Goal: Book appointment/travel/reservation

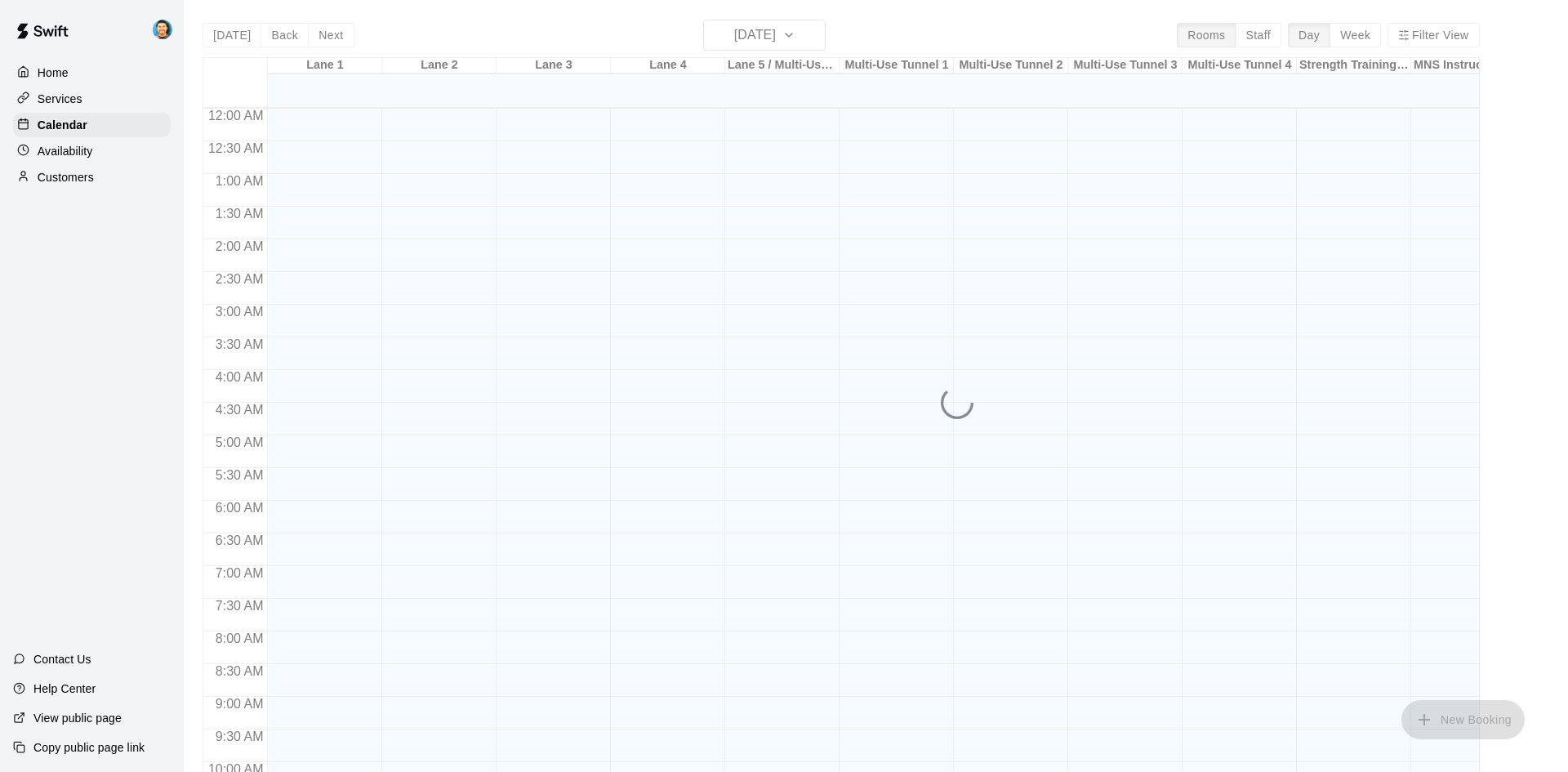
scroll to position [837, 0]
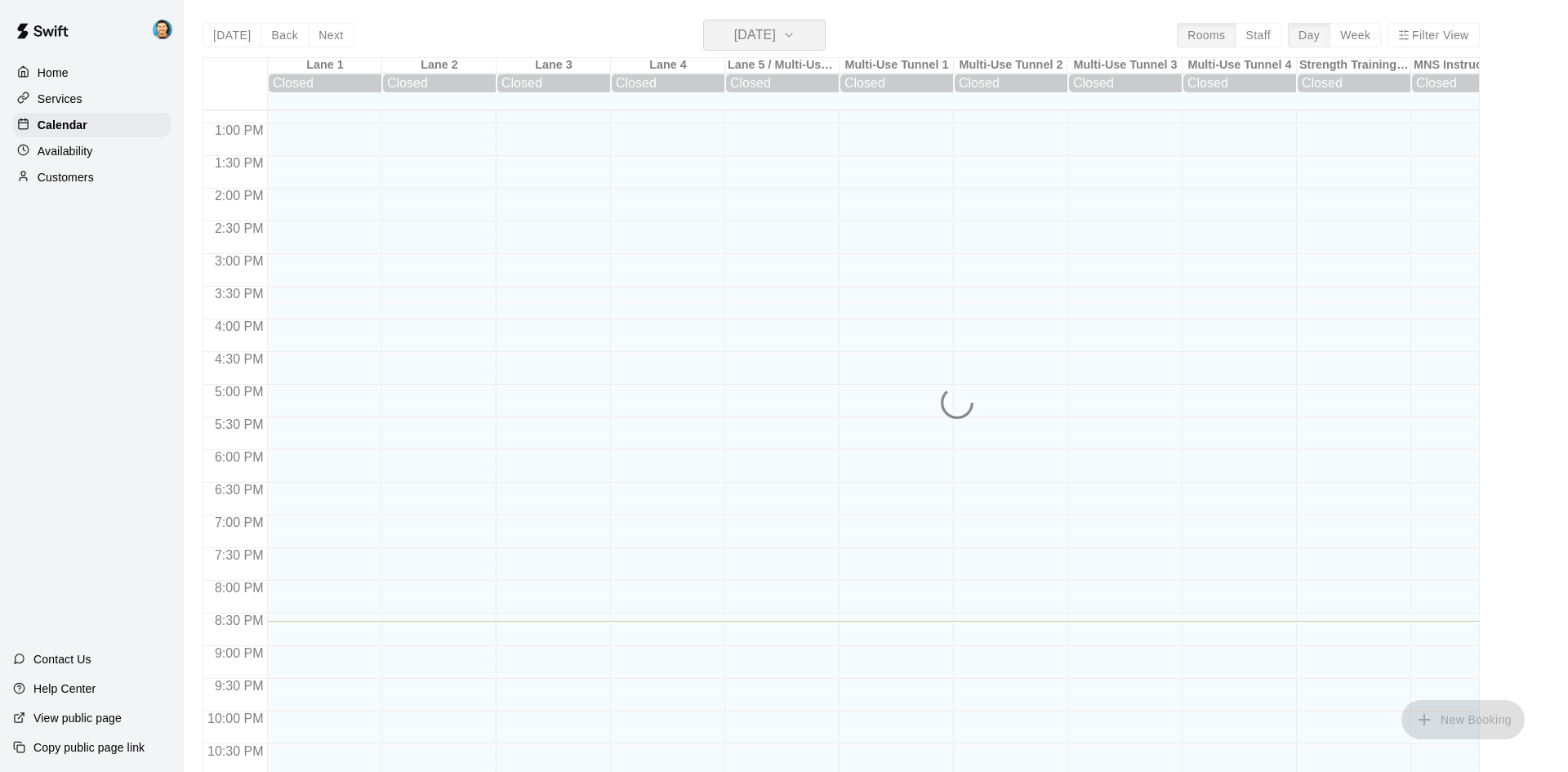
click at [743, 30] on h6 "[DATE]" at bounding box center [755, 35] width 41 height 23
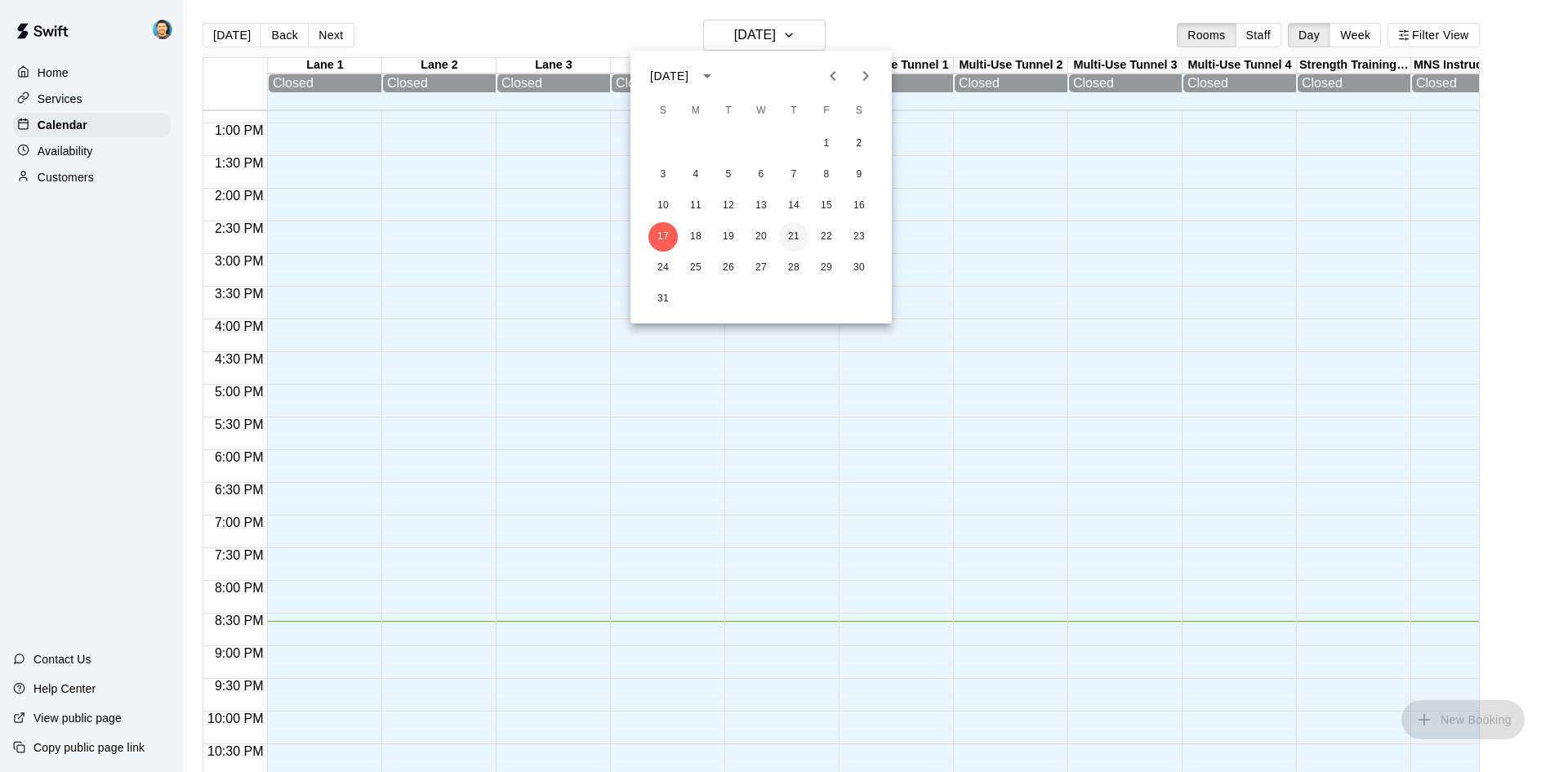
click at [792, 231] on button "21" at bounding box center [794, 237] width 29 height 29
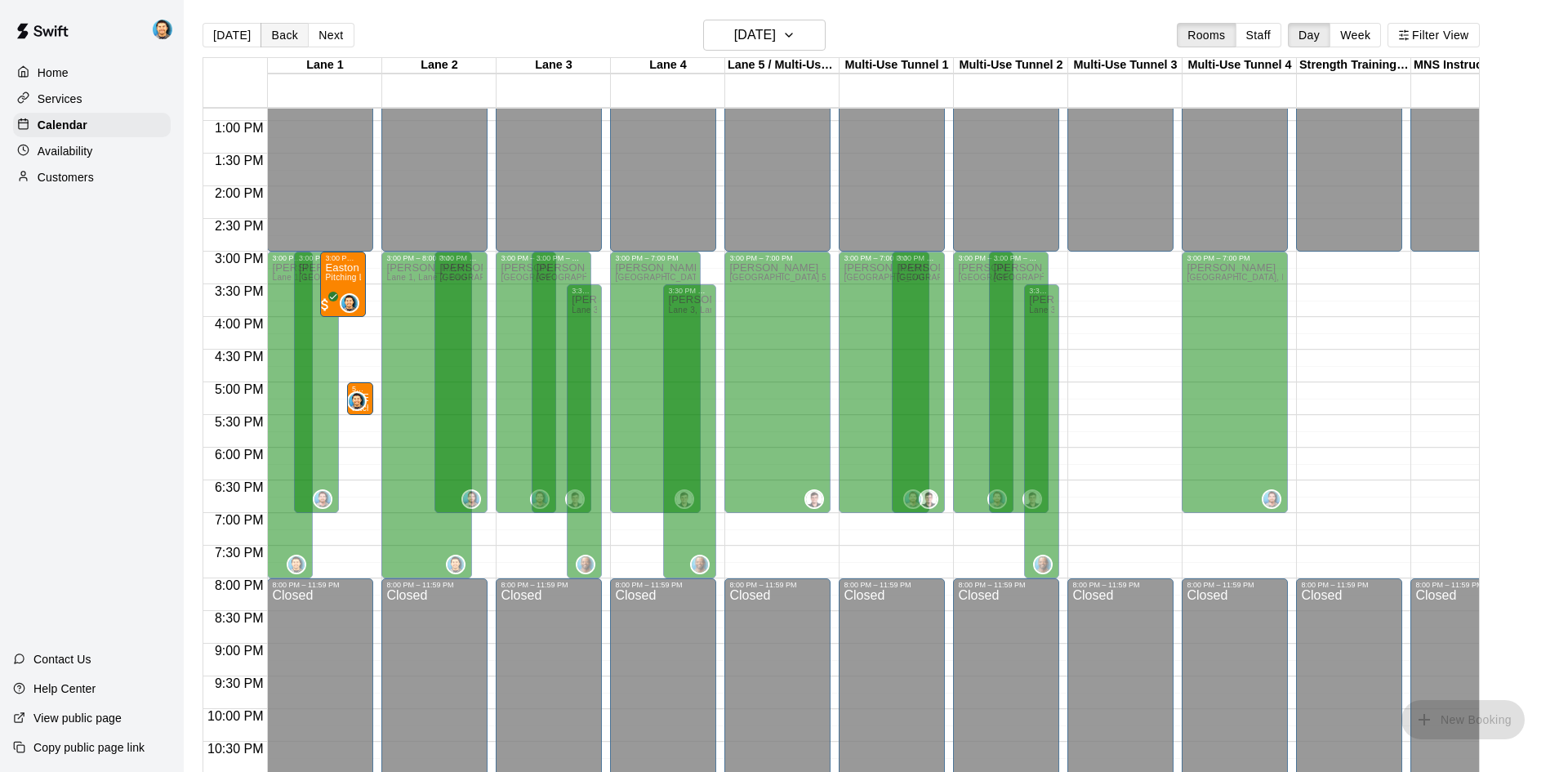
click at [294, 40] on button "Back" at bounding box center [285, 35] width 48 height 24
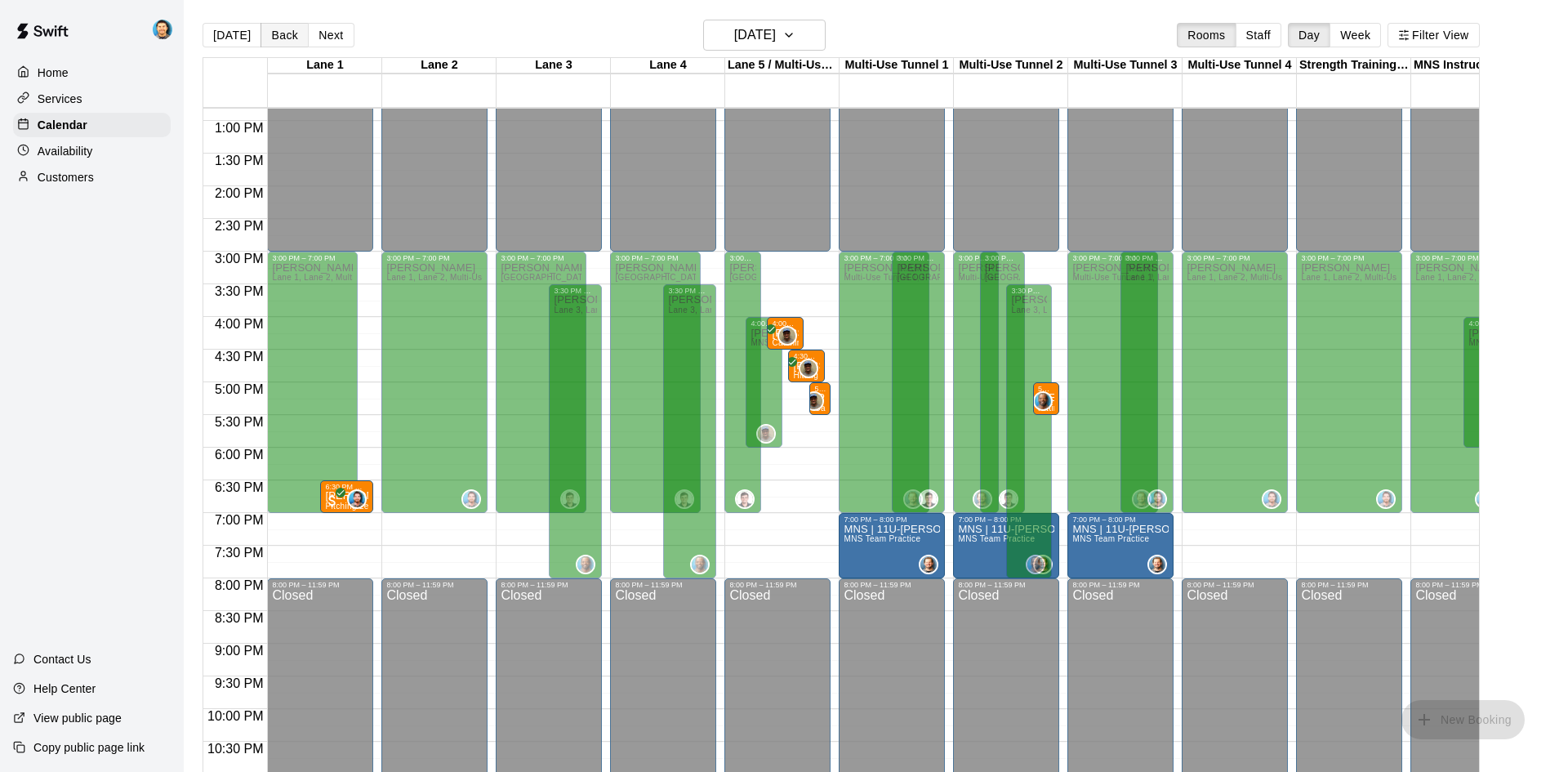
click at [294, 40] on button "Back" at bounding box center [285, 35] width 48 height 24
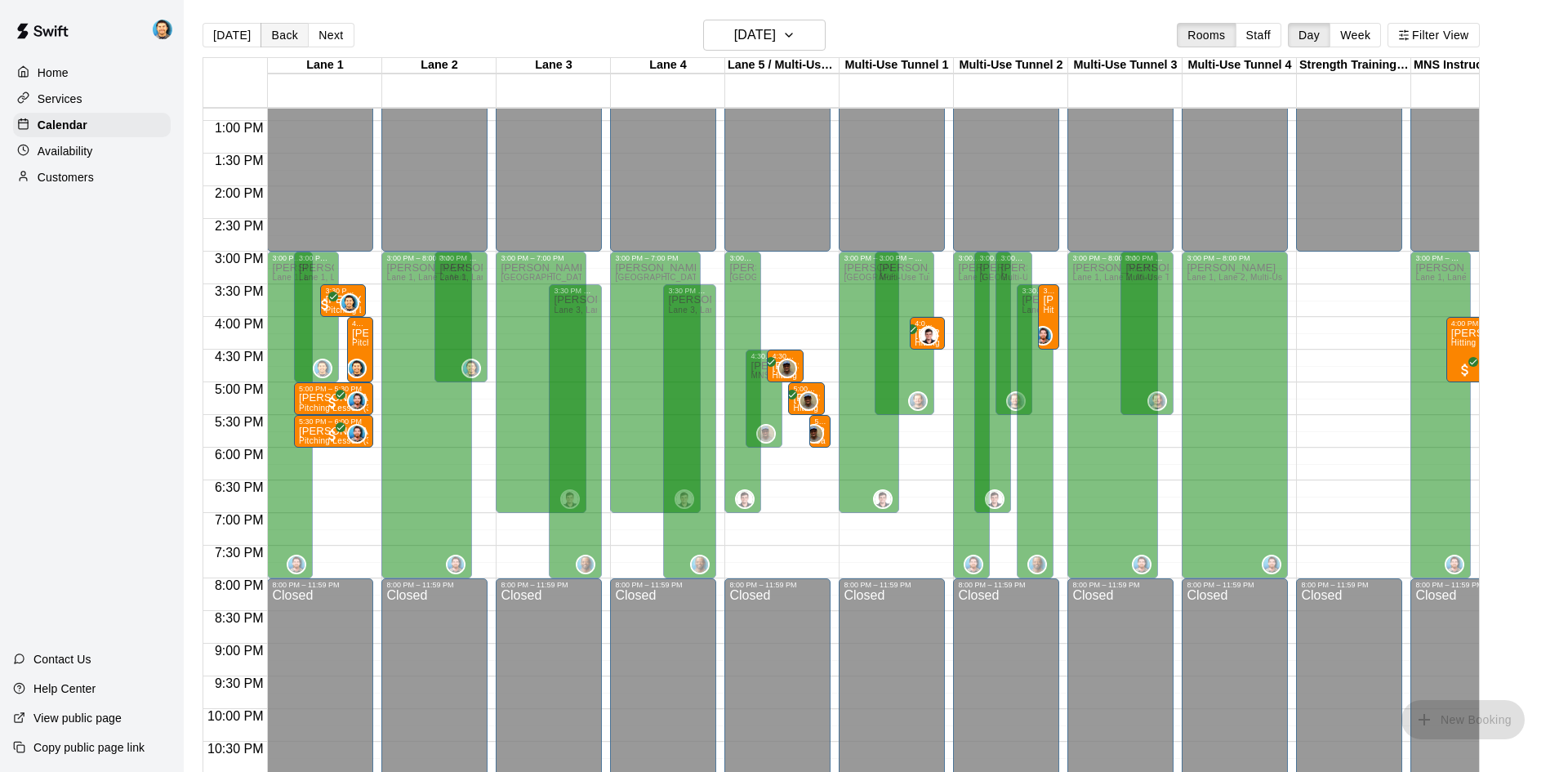
click at [294, 40] on button "Back" at bounding box center [285, 35] width 48 height 24
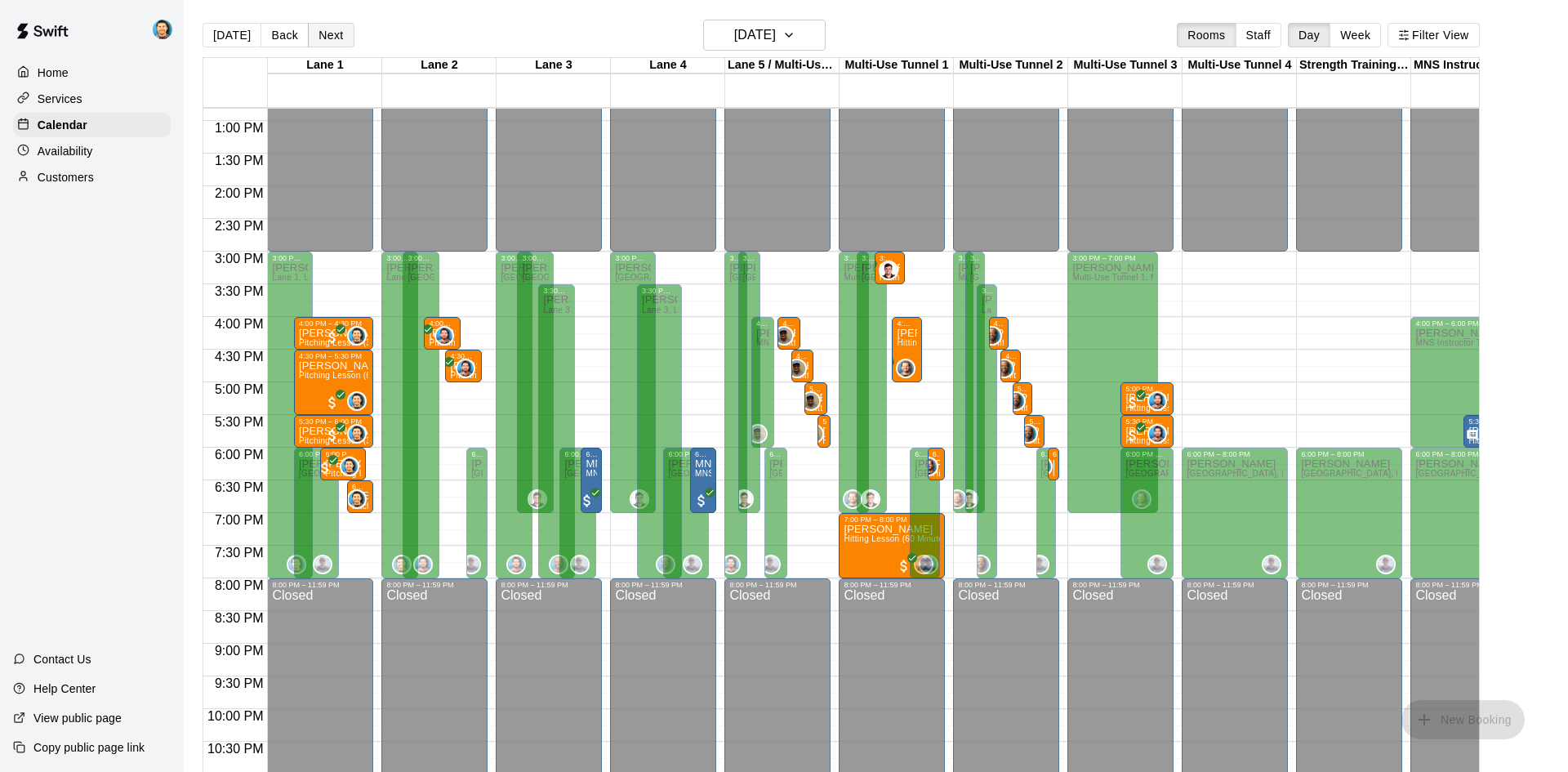
click at [326, 28] on button "Next" at bounding box center [330, 35] width 46 height 24
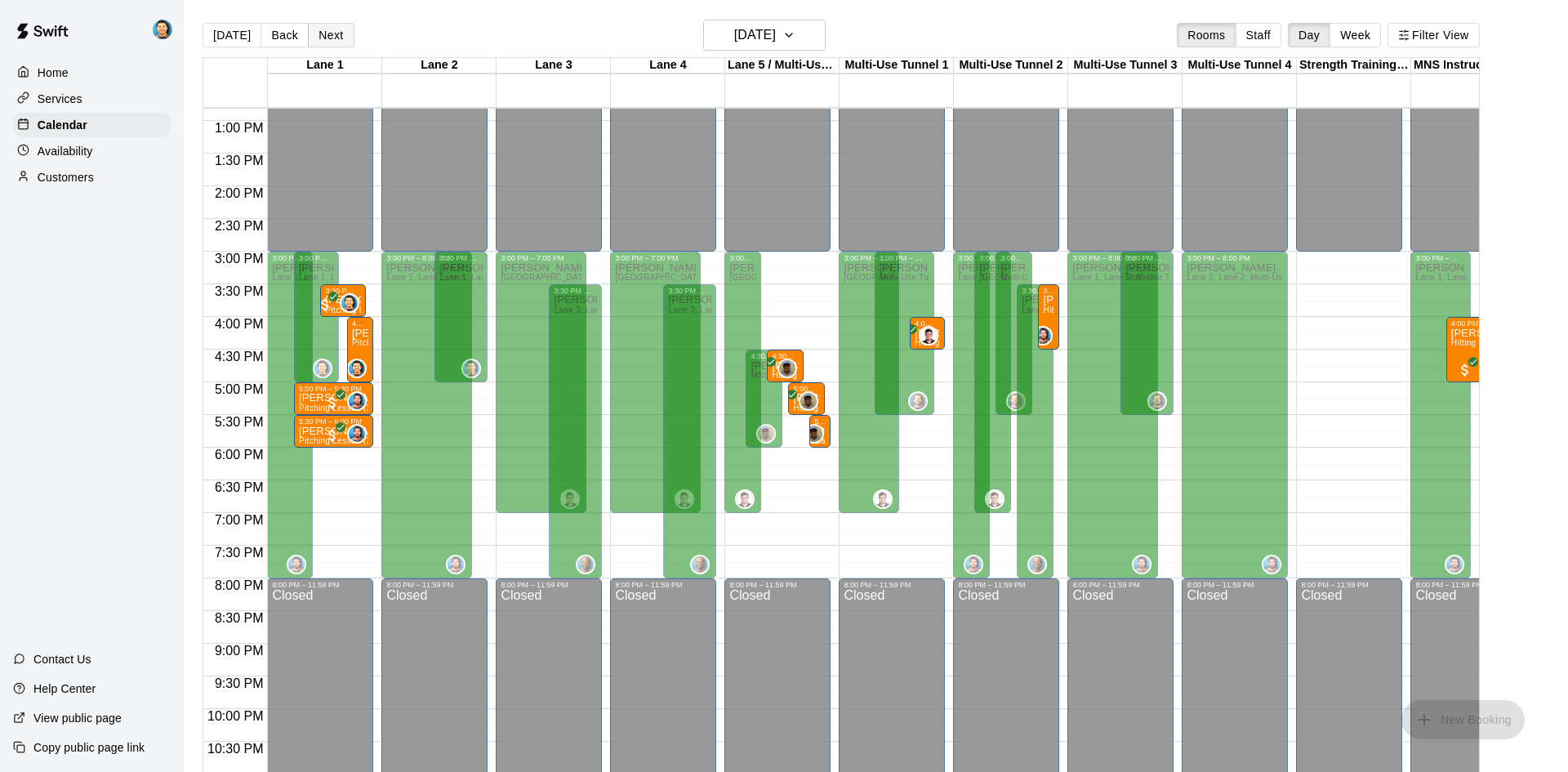
click at [328, 38] on button "Next" at bounding box center [330, 35] width 46 height 24
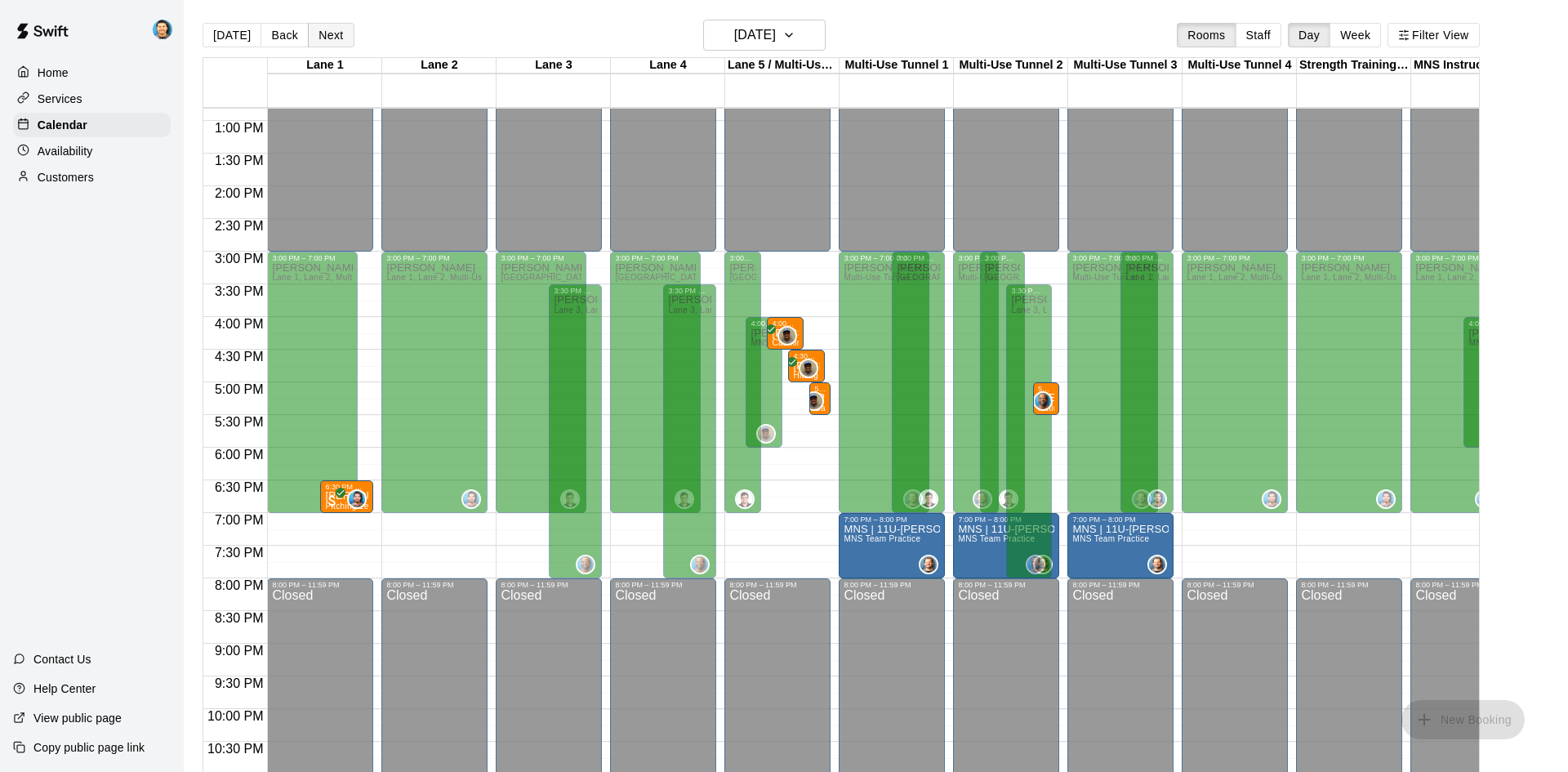
click at [328, 38] on button "Next" at bounding box center [330, 35] width 46 height 24
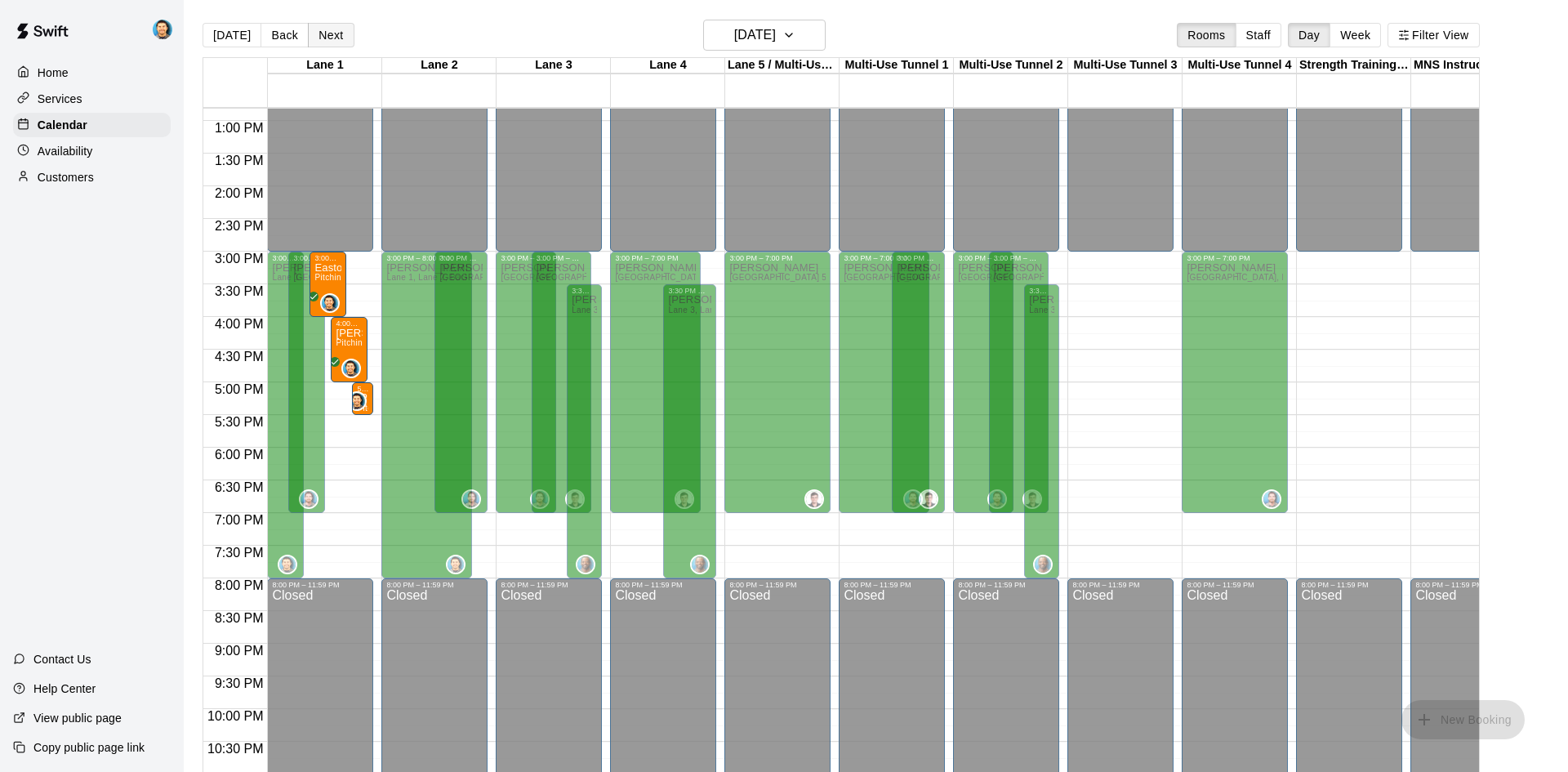
click at [328, 38] on button "Next" at bounding box center [330, 35] width 46 height 24
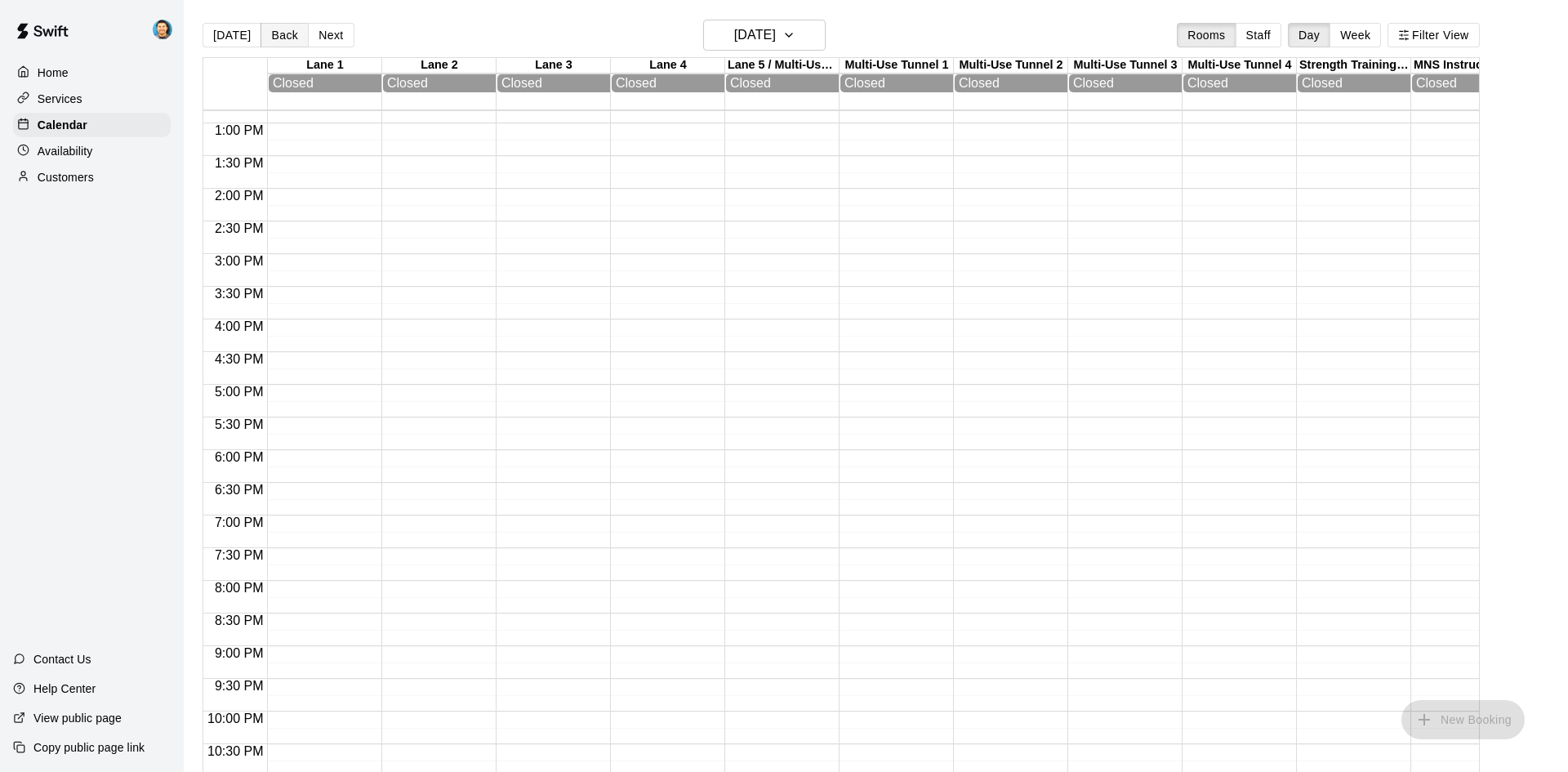
click at [286, 34] on button "Back" at bounding box center [285, 35] width 48 height 24
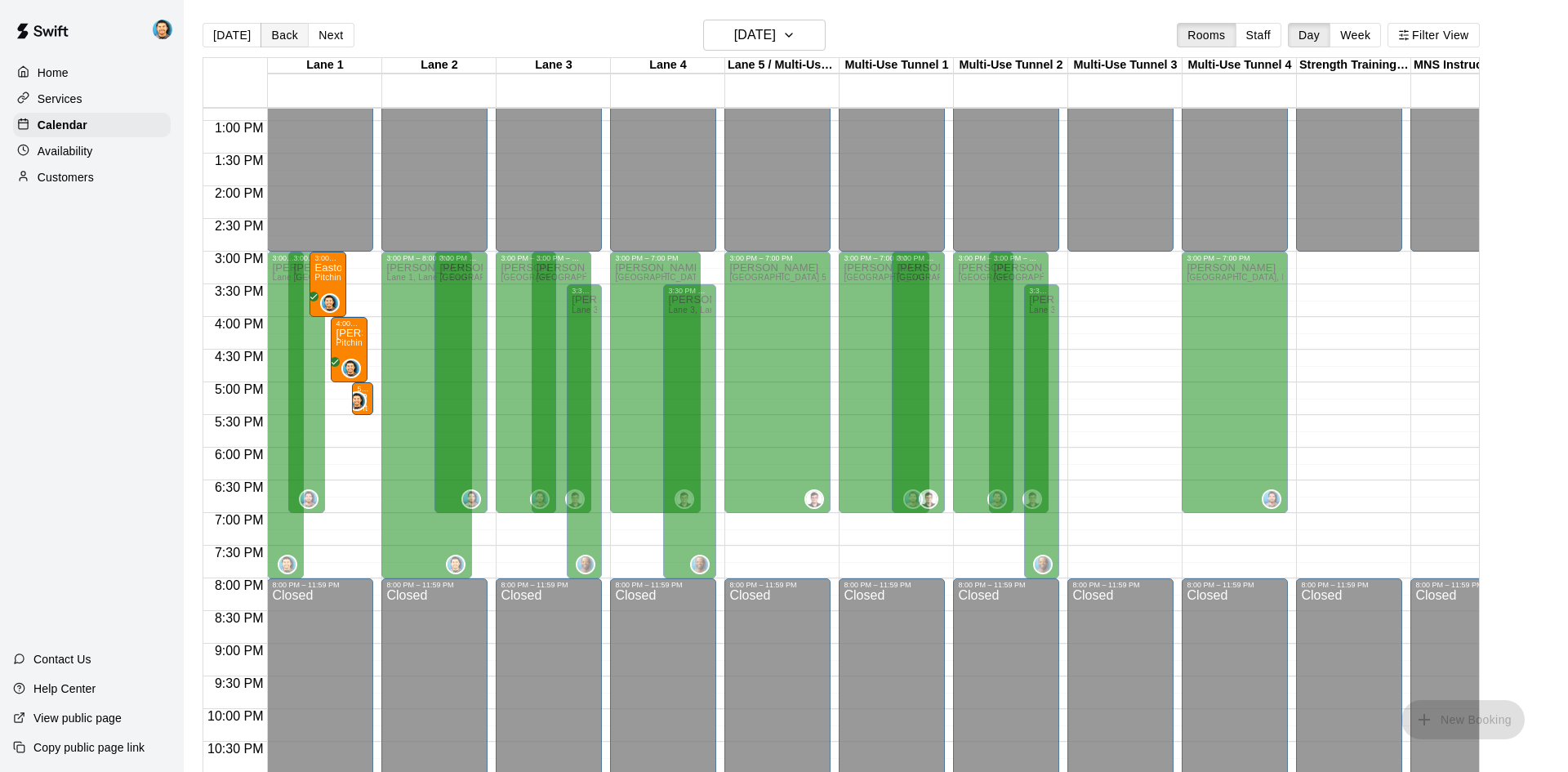
click at [286, 34] on button "Back" at bounding box center [285, 35] width 48 height 24
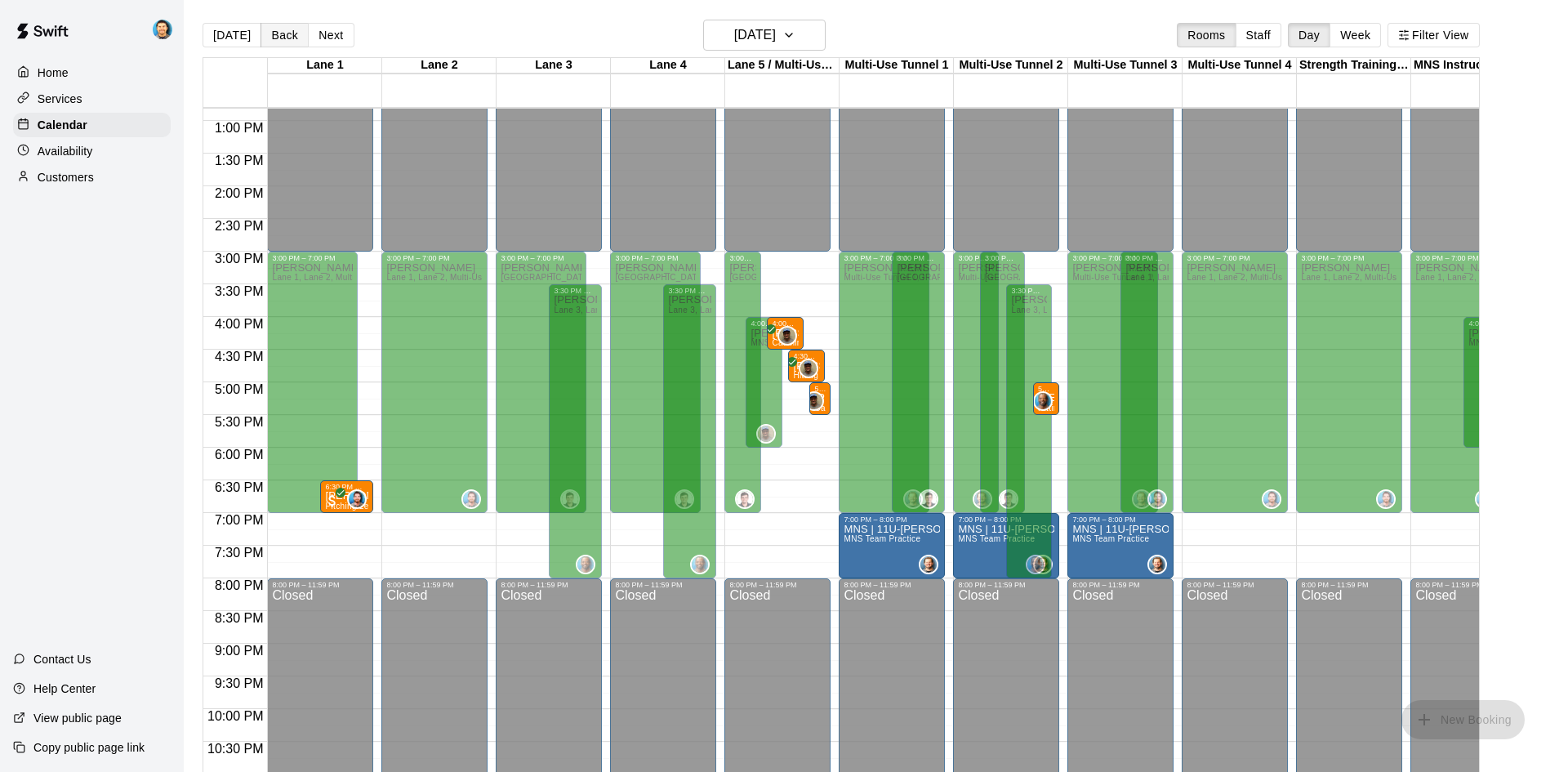
click at [286, 34] on button "Back" at bounding box center [285, 35] width 48 height 24
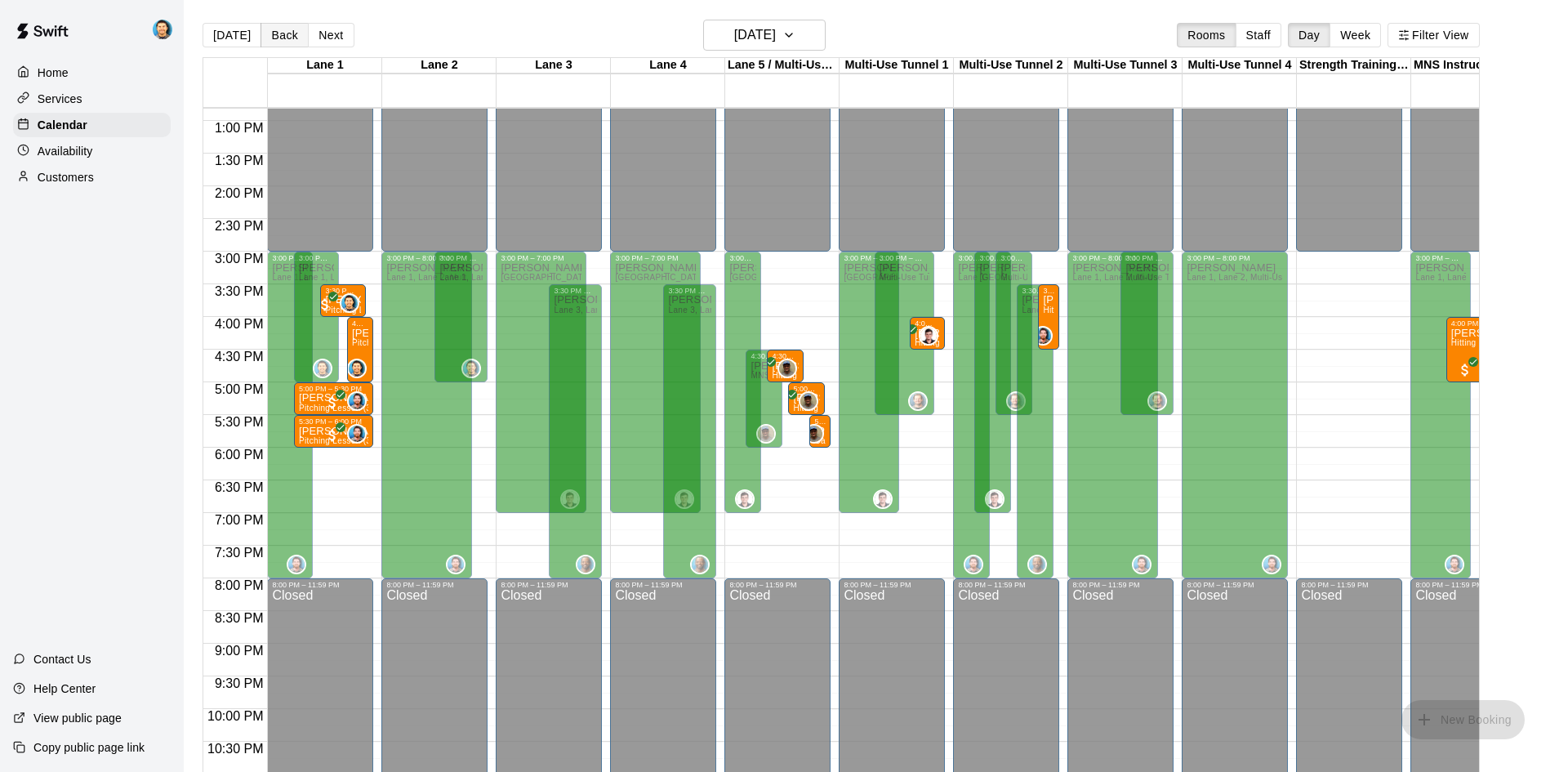
click at [286, 34] on button "Back" at bounding box center [285, 35] width 48 height 24
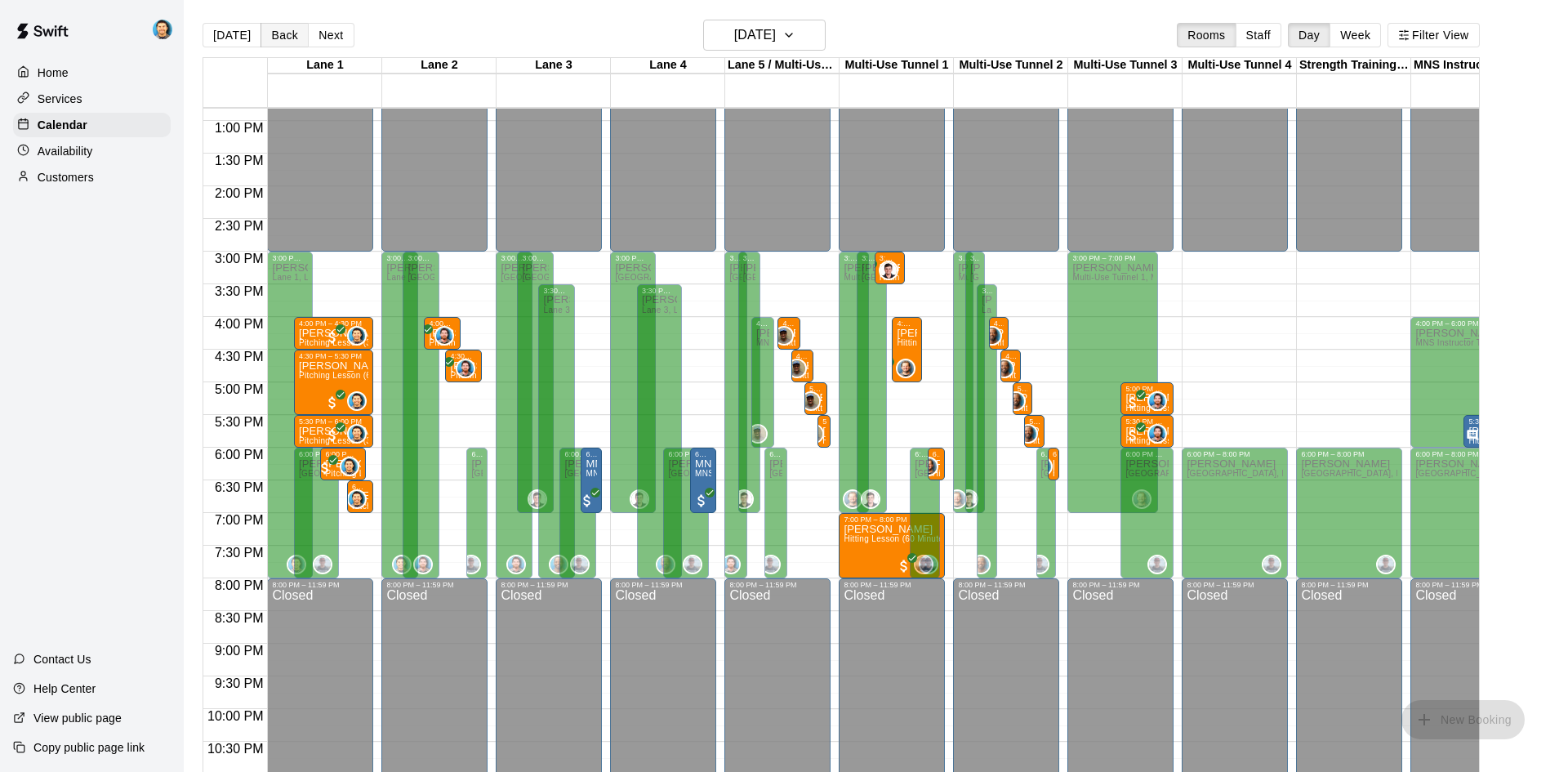
click at [293, 31] on button "Back" at bounding box center [285, 35] width 48 height 24
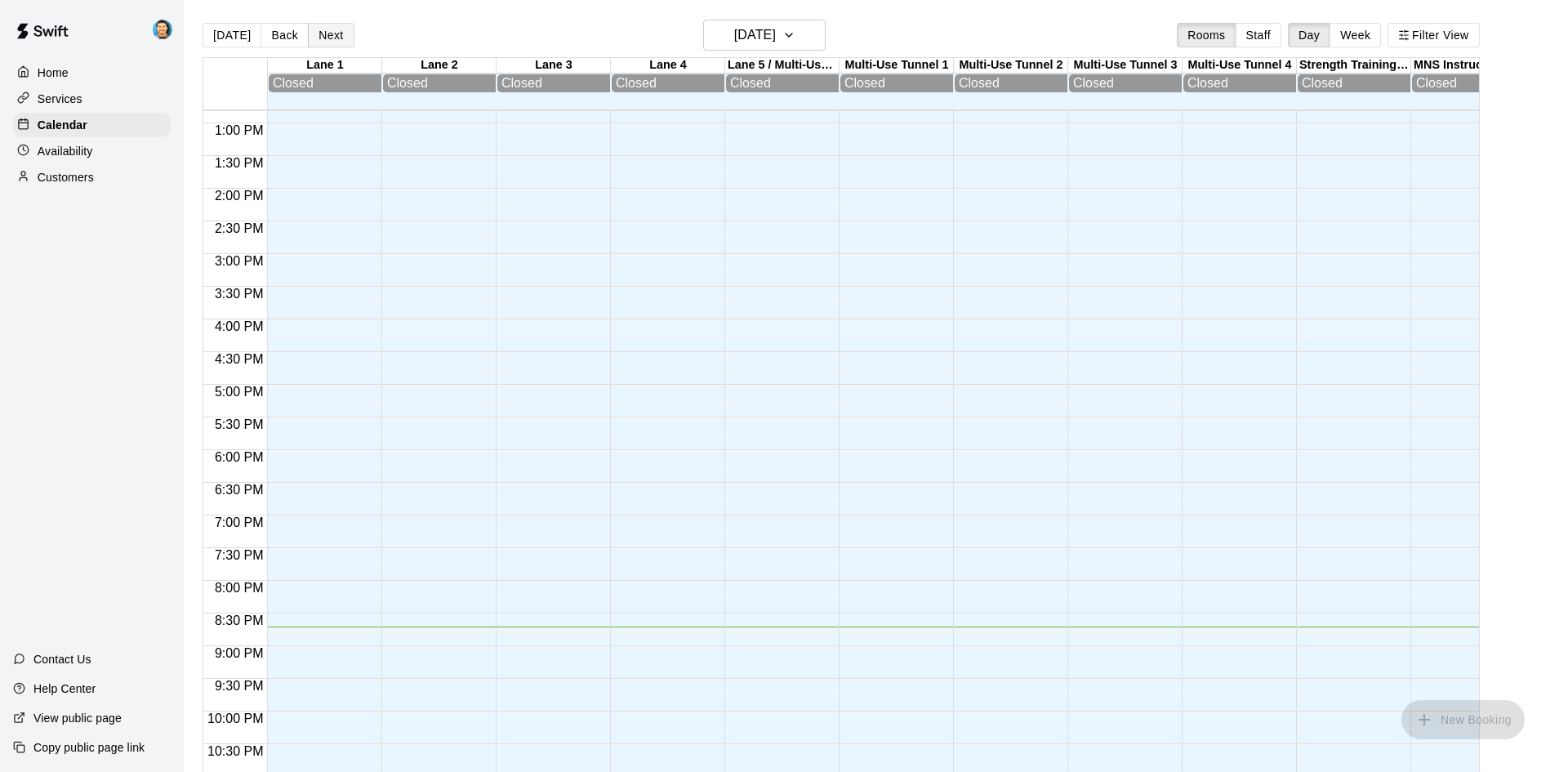
click at [326, 28] on button "Next" at bounding box center [330, 35] width 46 height 24
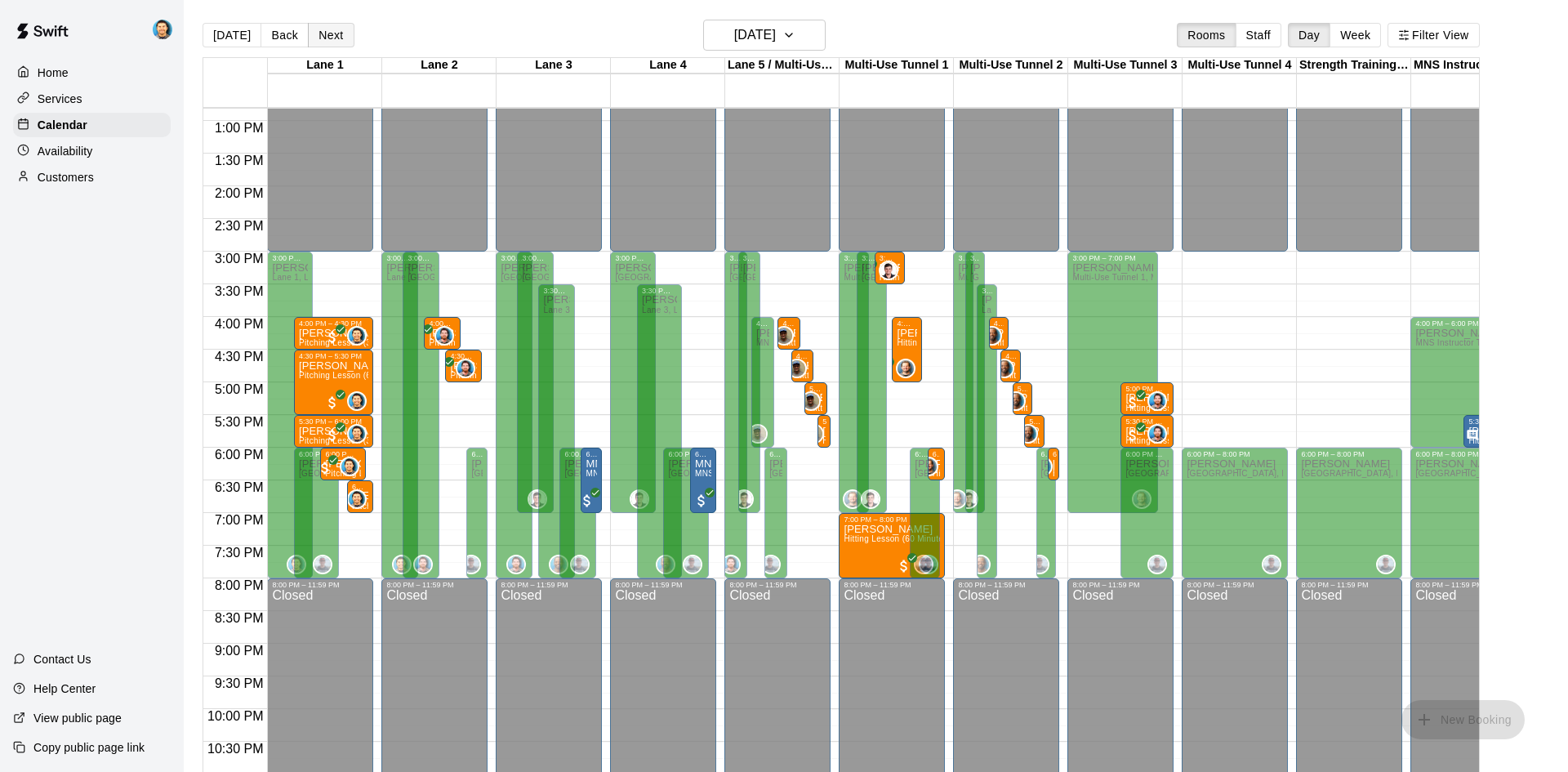
click at [331, 26] on button "Next" at bounding box center [330, 35] width 46 height 24
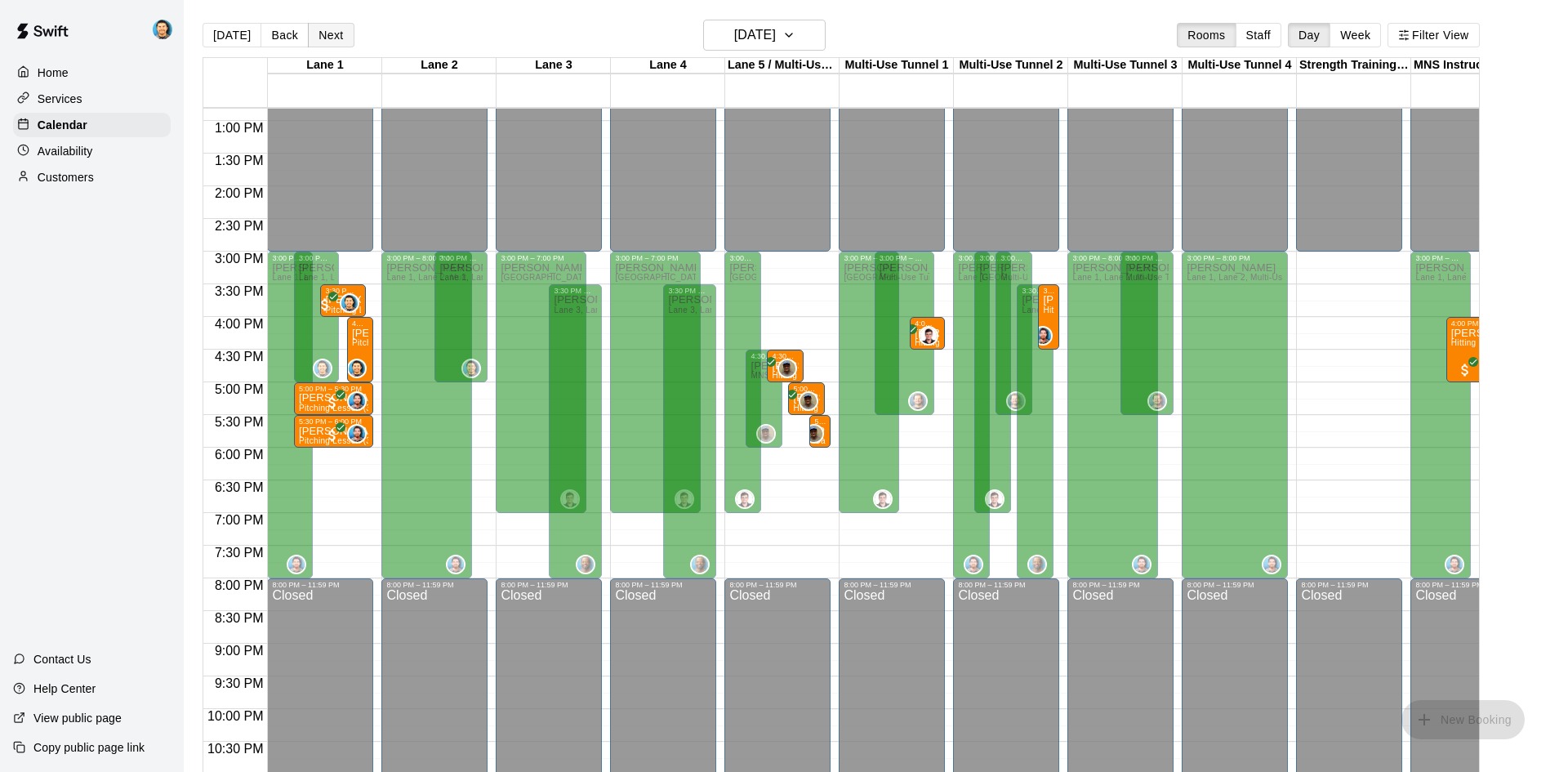
click at [331, 26] on button "Next" at bounding box center [330, 35] width 46 height 24
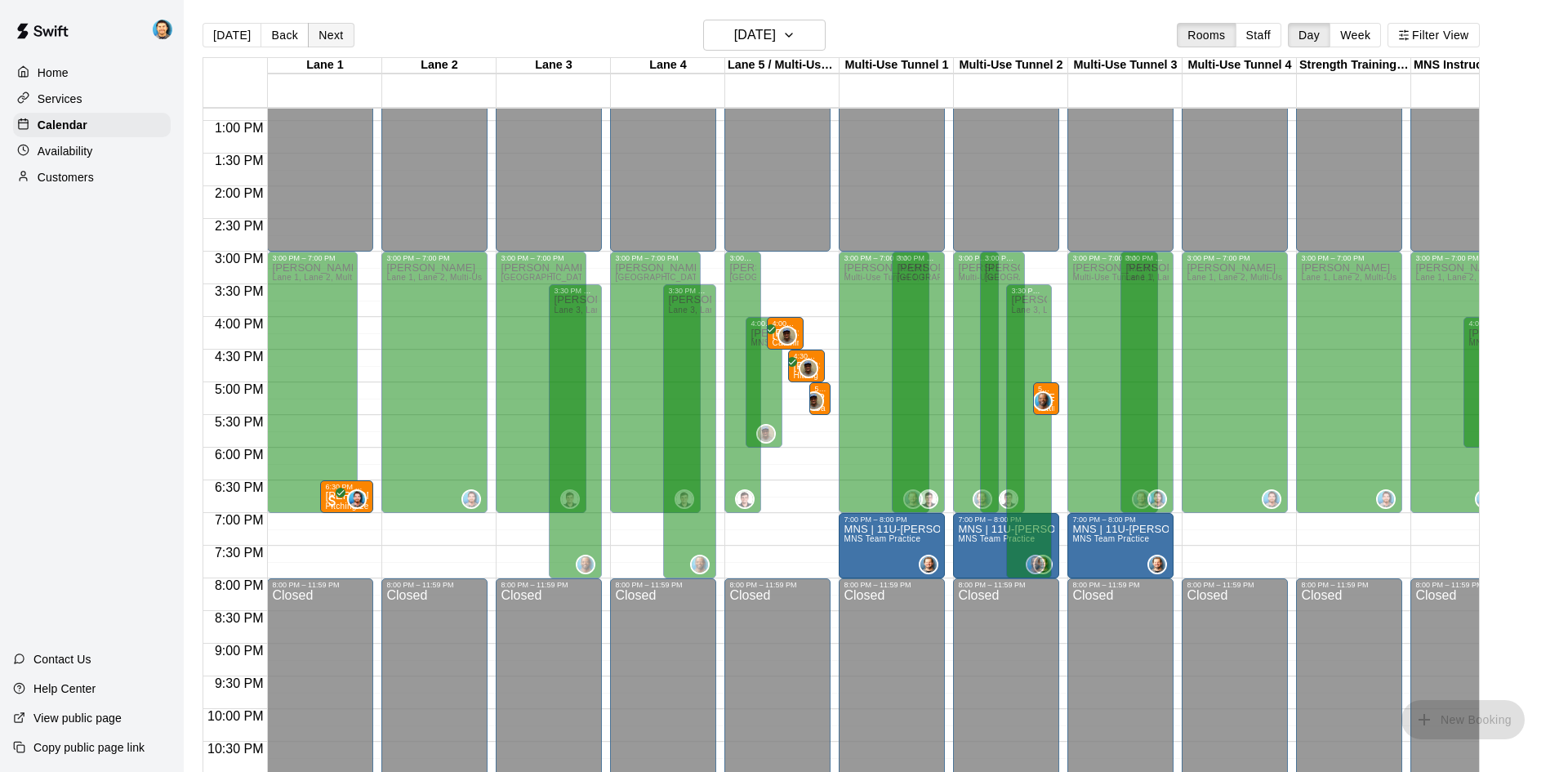
click at [331, 26] on button "Next" at bounding box center [330, 35] width 46 height 24
